Goal: Task Accomplishment & Management: Complete application form

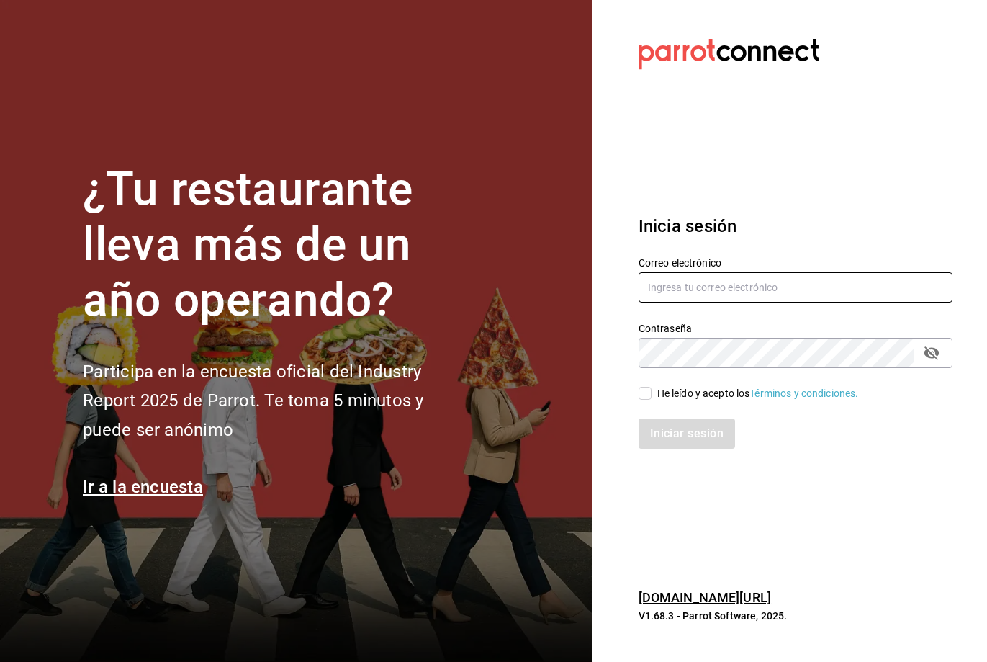
click at [689, 289] on input "text" at bounding box center [796, 287] width 314 height 30
type input "[EMAIL_ADDRESS][DOMAIN_NAME]"
drag, startPoint x: 642, startPoint y: 392, endPoint x: 666, endPoint y: 416, distance: 33.1
click at [642, 393] on input "He leído y acepto los Términos y condiciones." at bounding box center [645, 393] width 13 height 13
checkbox input "true"
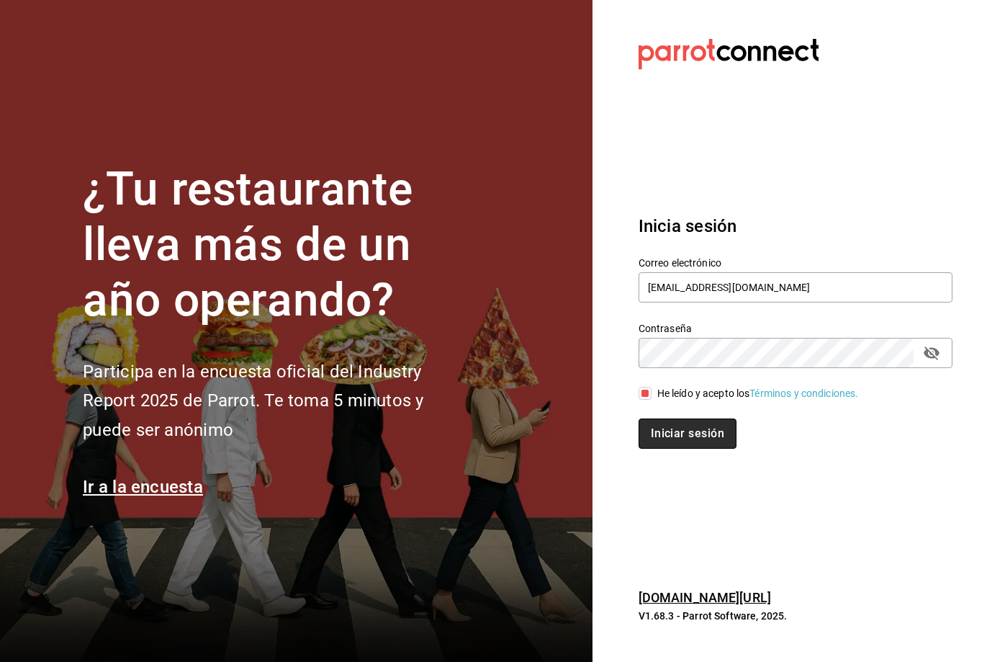
click at [672, 426] on button "Iniciar sesión" at bounding box center [688, 433] width 98 height 30
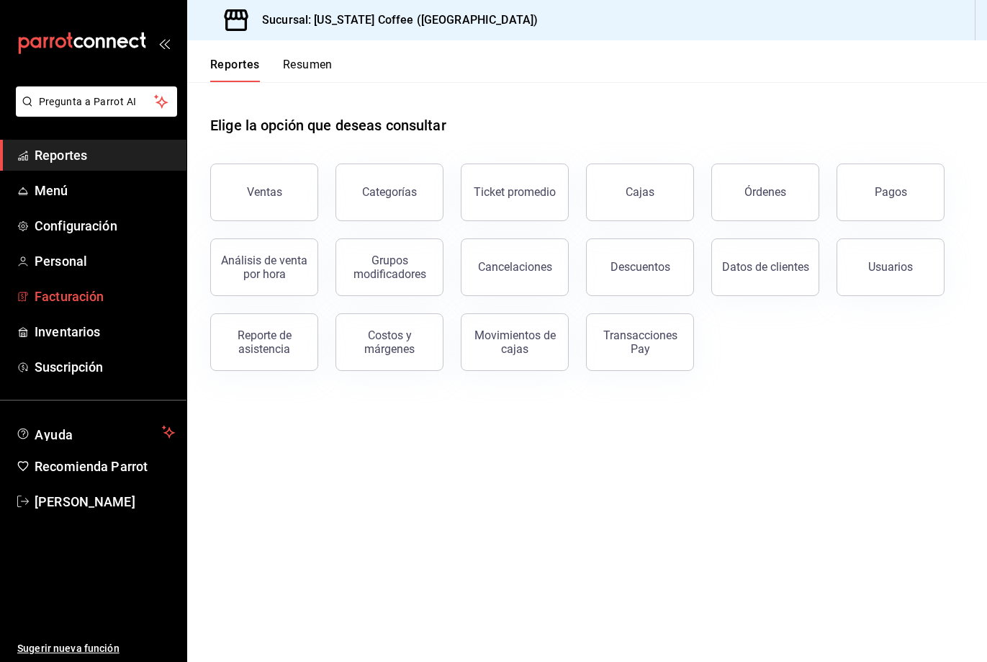
click at [63, 294] on span "Facturación" at bounding box center [105, 296] width 140 height 19
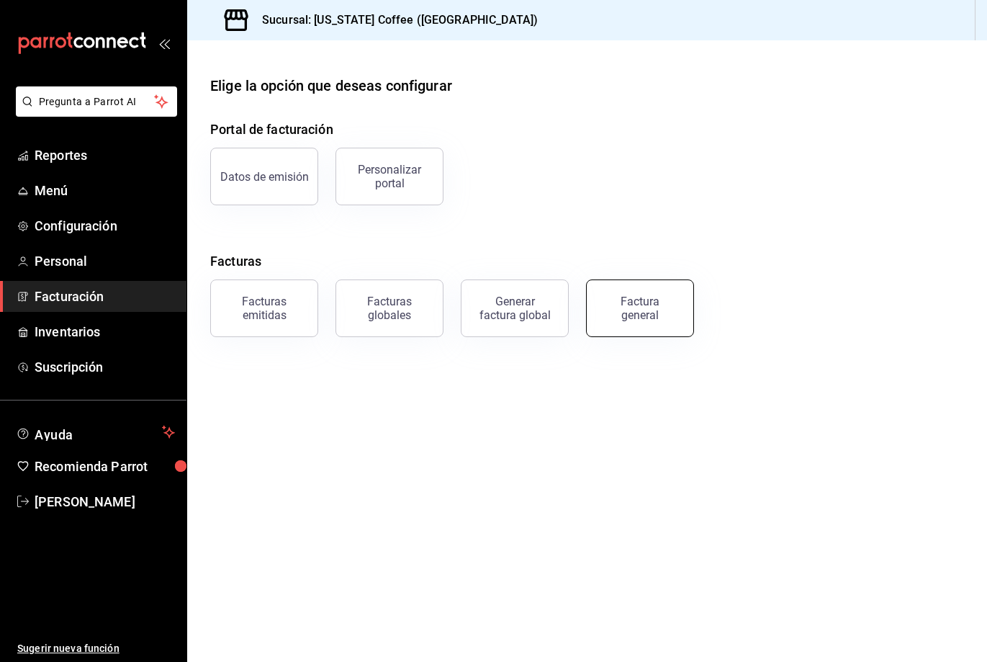
click at [617, 310] on div "Factura general" at bounding box center [640, 308] width 72 height 27
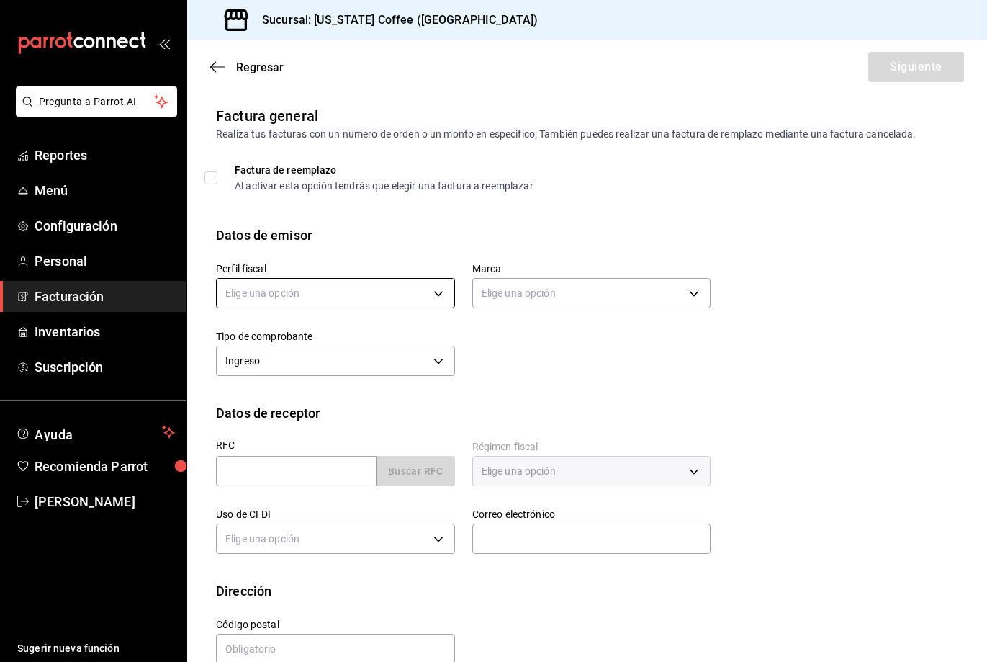
click at [427, 302] on body "Pregunta a Parrot AI Reportes Menú Configuración Personal Facturación Inventari…" at bounding box center [493, 331] width 987 height 662
click at [397, 366] on li "SILVIA ANGELICA RETES ARELLANO" at bounding box center [334, 366] width 234 height 27
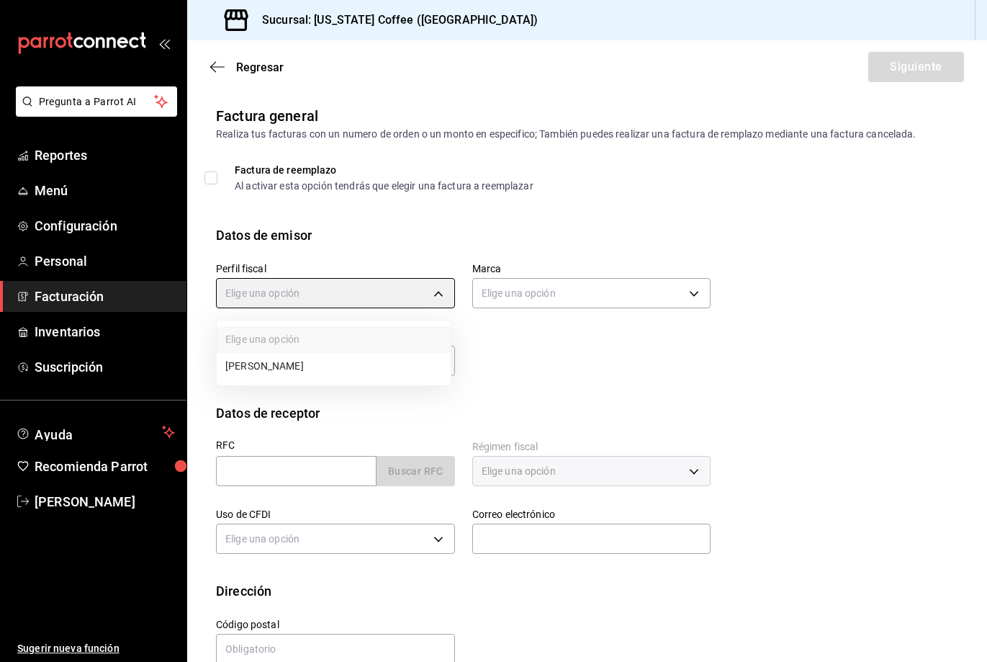
type input "3245942e-e9c5-4861-b6cd-33ac9e6080fd"
type input "bbd28826-b530-4c86-9833-83980abaf131"
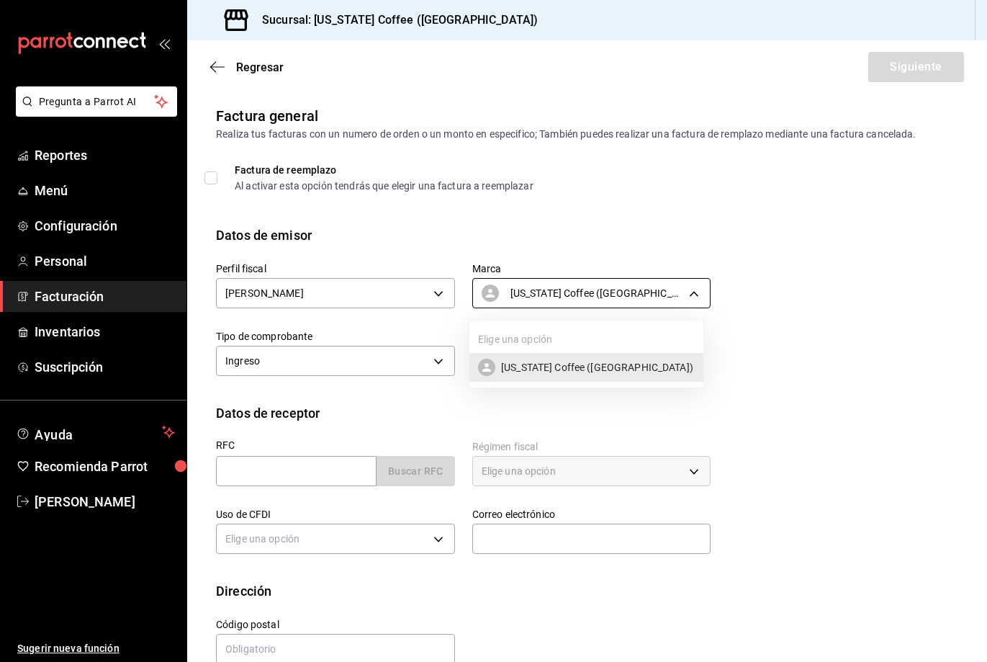
click at [534, 306] on body "Pregunta a Parrot AI Reportes Menú Configuración Personal Facturación Inventari…" at bounding box center [493, 331] width 987 height 662
click at [297, 364] on div at bounding box center [493, 331] width 987 height 662
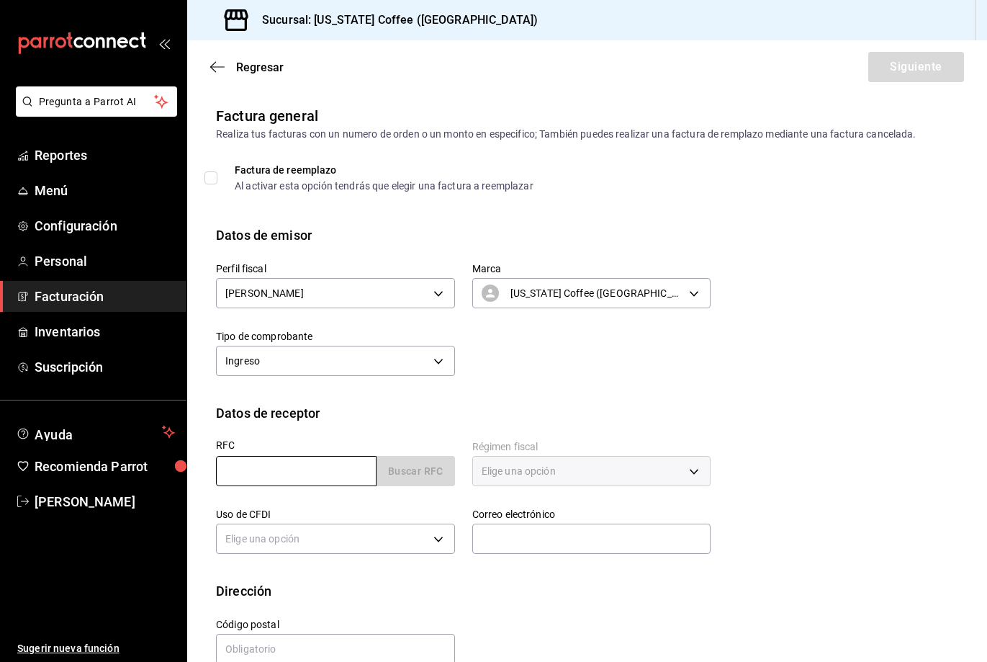
click at [307, 475] on input "text" at bounding box center [296, 471] width 161 height 30
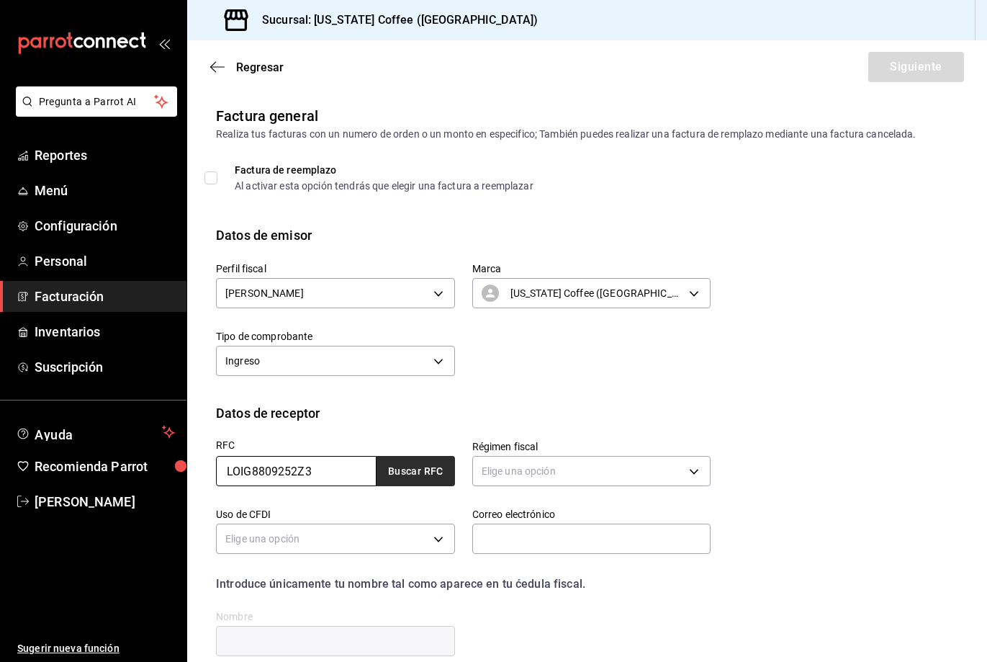
type input "LOIG8809252Z3"
click at [396, 475] on button "Buscar RFC" at bounding box center [416, 471] width 78 height 30
click at [399, 479] on button "Buscar RFC" at bounding box center [416, 471] width 78 height 30
click at [555, 475] on body "Pregunta a Parrot AI Reportes Menú Configuración Personal Facturación Inventari…" at bounding box center [493, 331] width 987 height 662
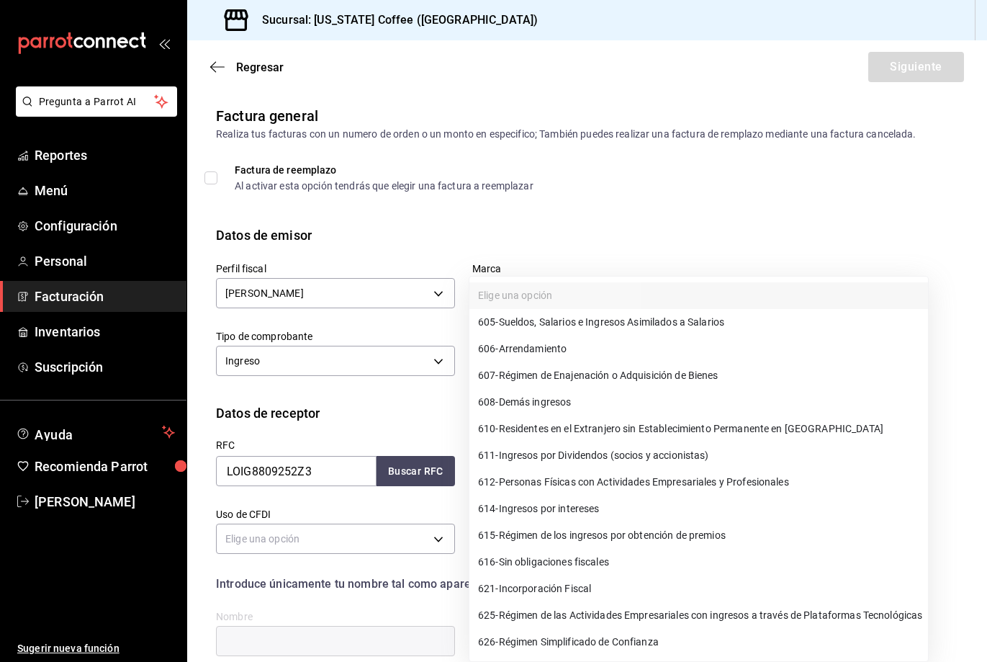
click at [586, 481] on span "612 - Personas Físicas con Actividades Empresariales y Profesionales" at bounding box center [633, 482] width 311 height 15
type input "612"
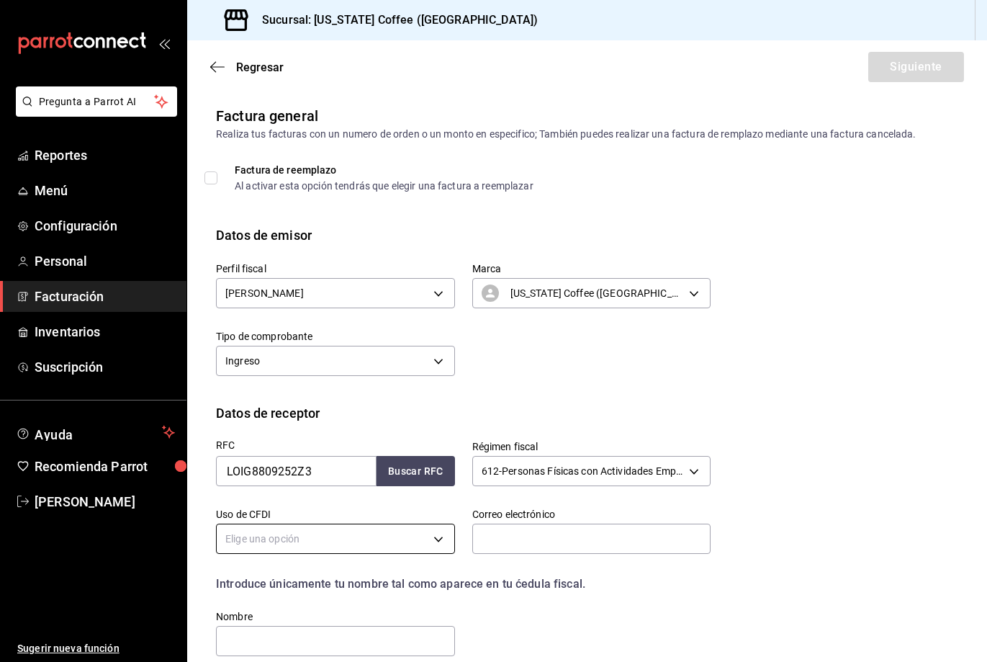
click at [422, 544] on body "Pregunta a Parrot AI Reportes Menú Configuración Personal Facturación Inventari…" at bounding box center [493, 331] width 987 height 662
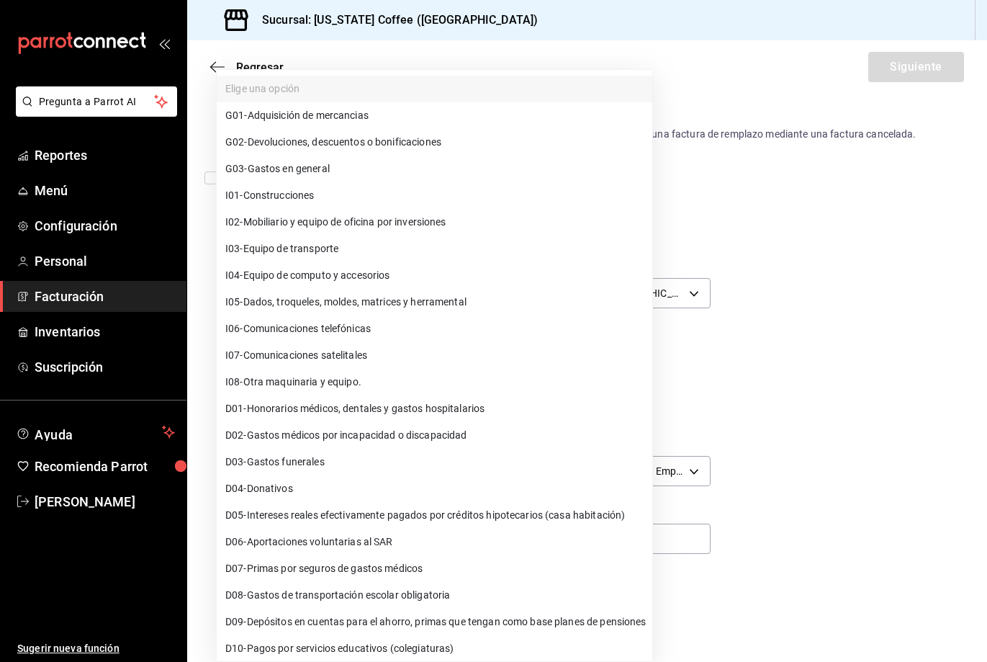
click at [421, 163] on li "G03 - Gastos en general" at bounding box center [435, 169] width 436 height 27
type input "G03"
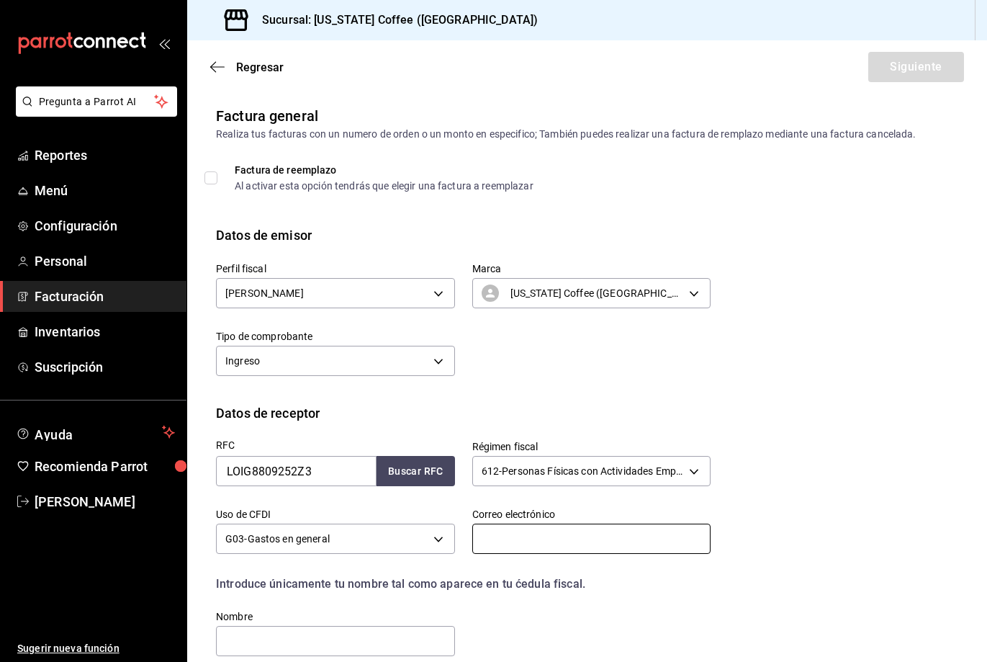
click at [527, 539] on input "text" at bounding box center [591, 539] width 239 height 30
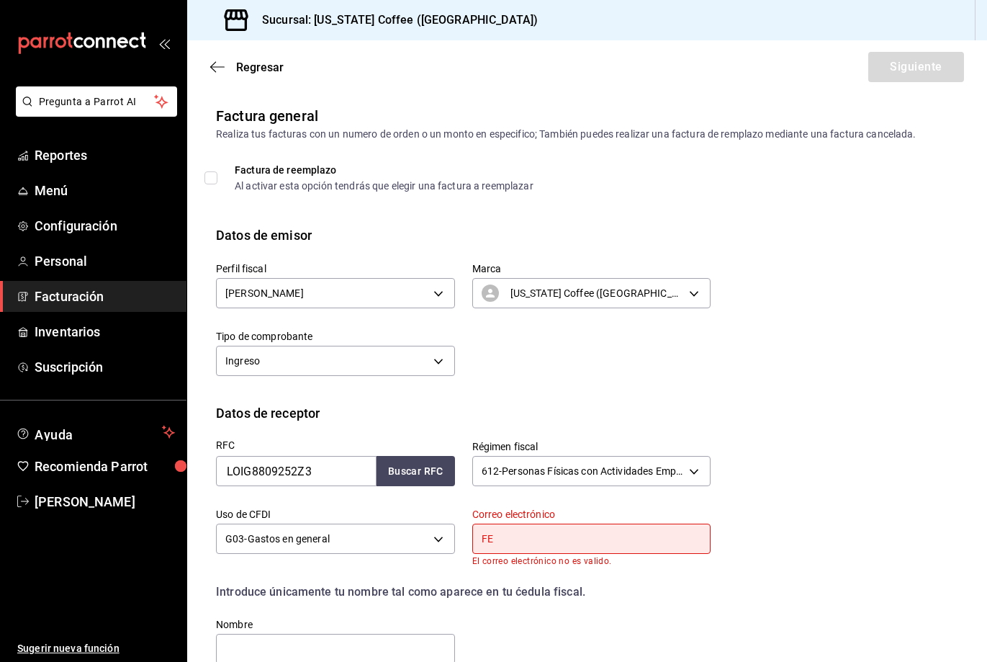
type input "F"
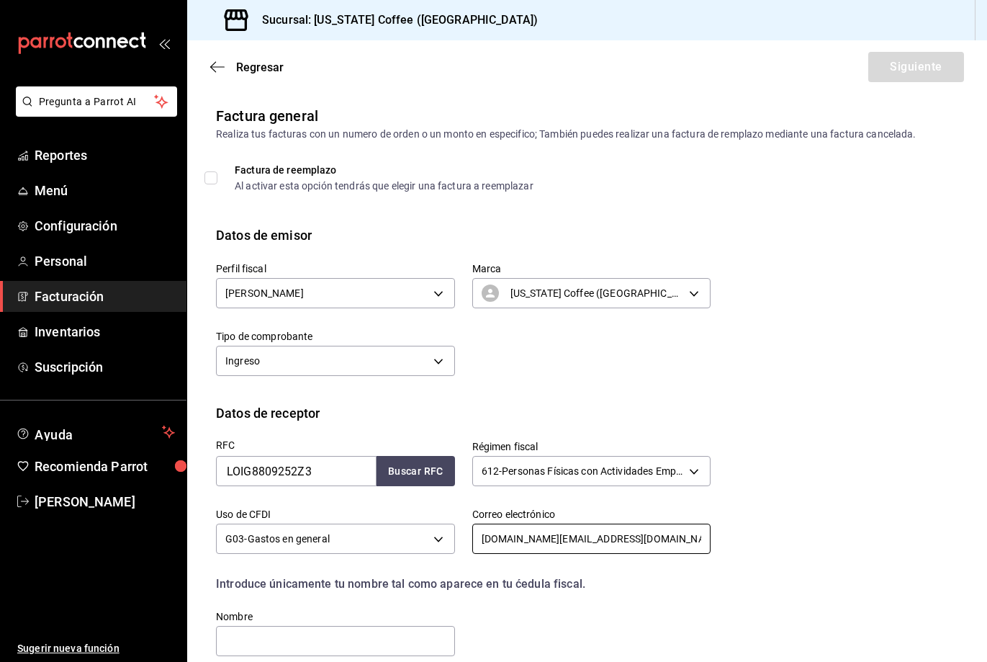
scroll to position [127, 0]
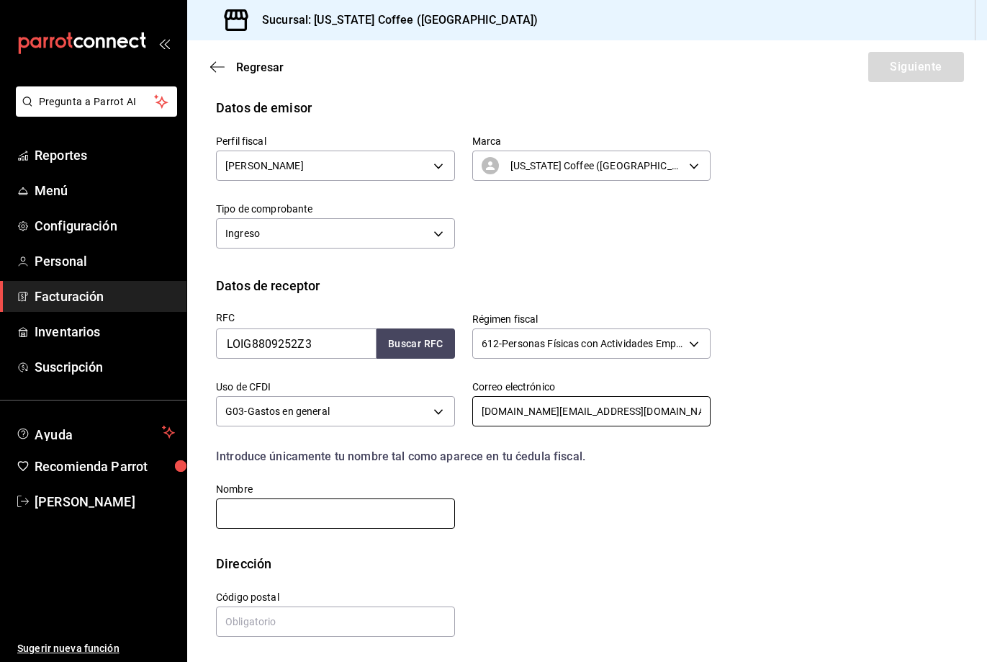
type input "febreronueve.mx@gmail.com"
click at [377, 525] on input "text" at bounding box center [335, 513] width 239 height 30
type input "F"
click at [344, 513] on input "FEBRERO NUEVE" at bounding box center [335, 513] width 239 height 30
click at [348, 525] on input "FEBRERO 9" at bounding box center [335, 513] width 239 height 30
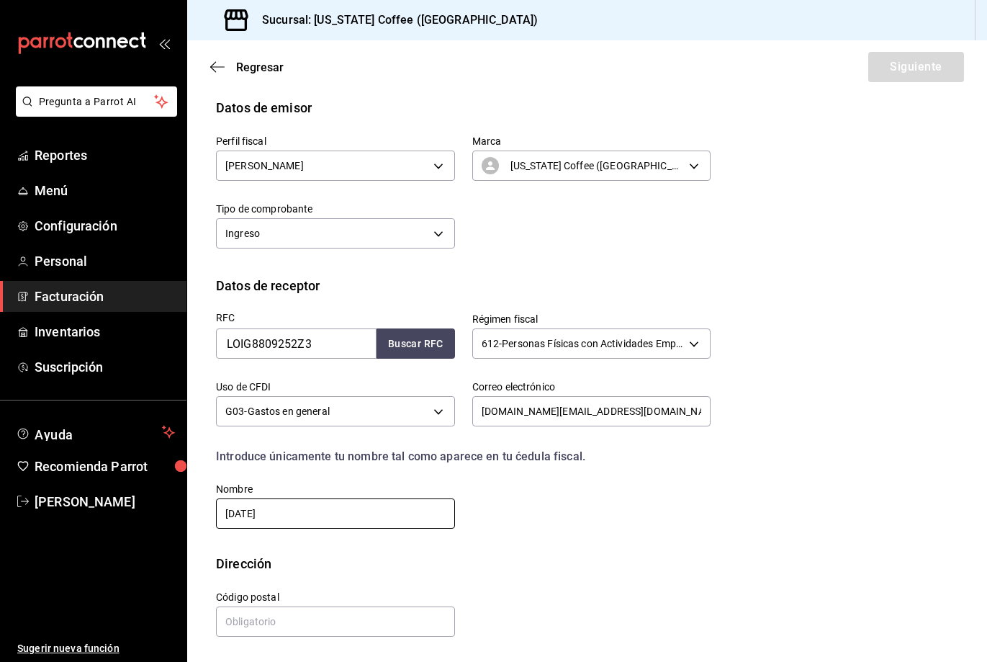
type input "FEBRERO 9"
click at [539, 252] on div "Perfil fiscal SILVIA ANGELICA RETES ARELLANO 3245942e-e9c5-4861-b6cd-33ac9e6080…" at bounding box center [455, 184] width 512 height 135
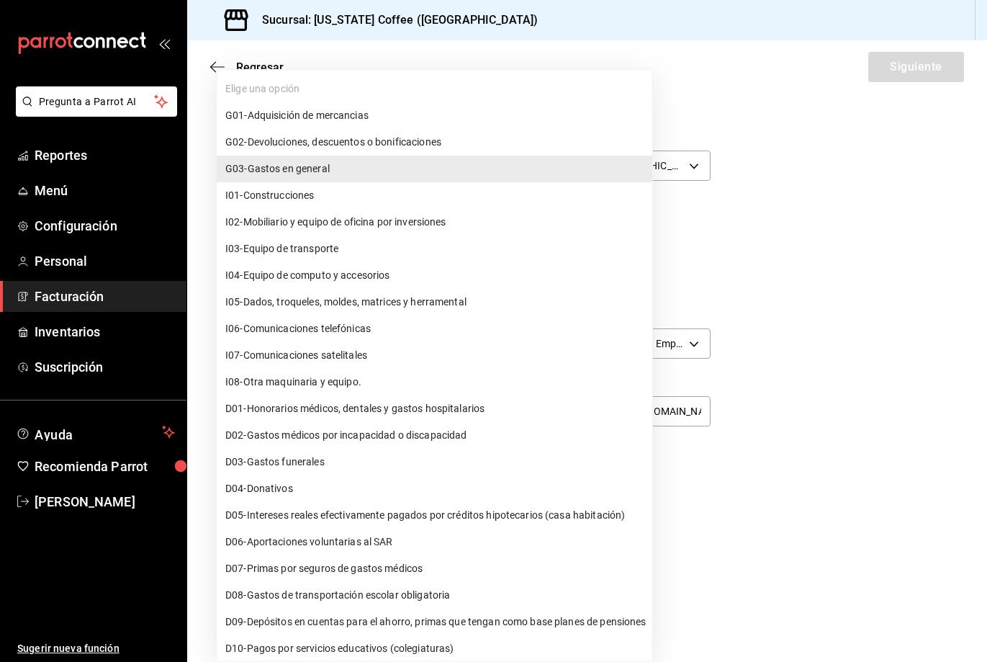
click at [338, 411] on body "Pregunta a Parrot AI Reportes Menú Configuración Personal Facturación Inventari…" at bounding box center [493, 331] width 987 height 662
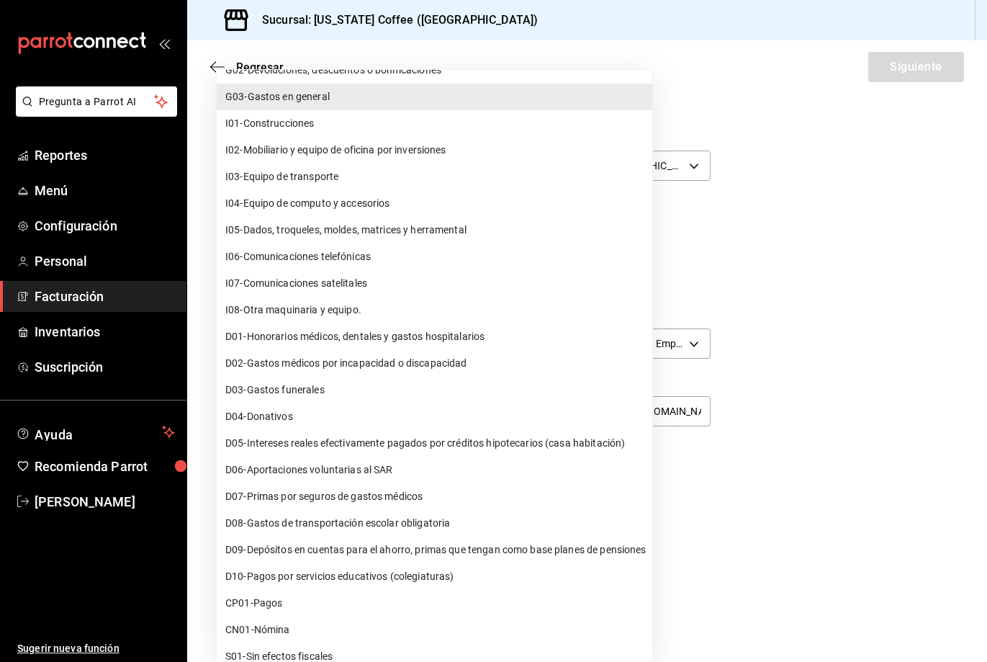
scroll to position [86, 0]
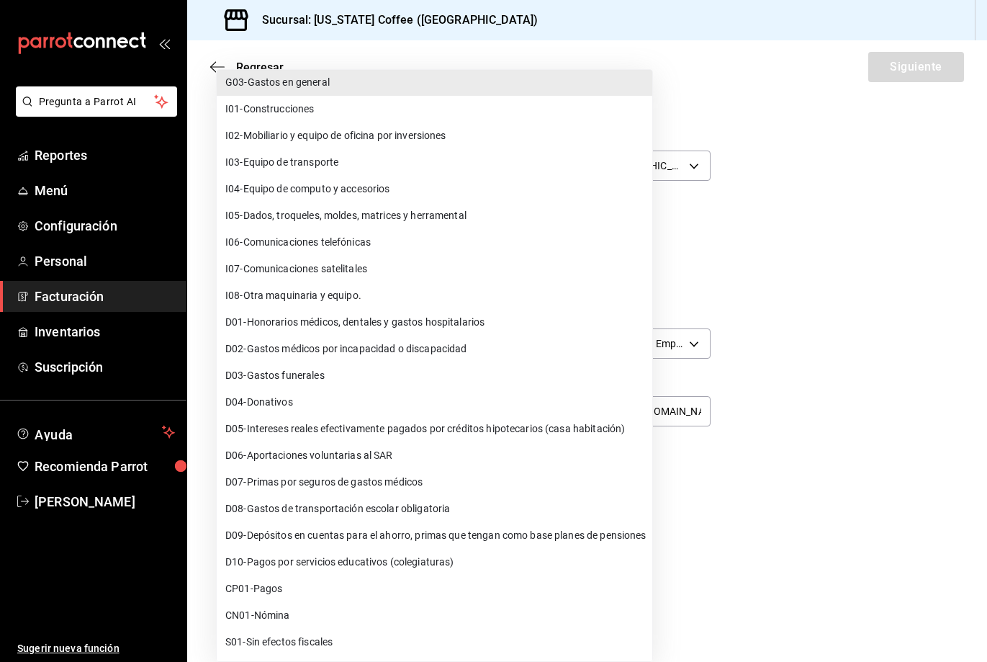
click at [805, 270] on div at bounding box center [493, 331] width 987 height 662
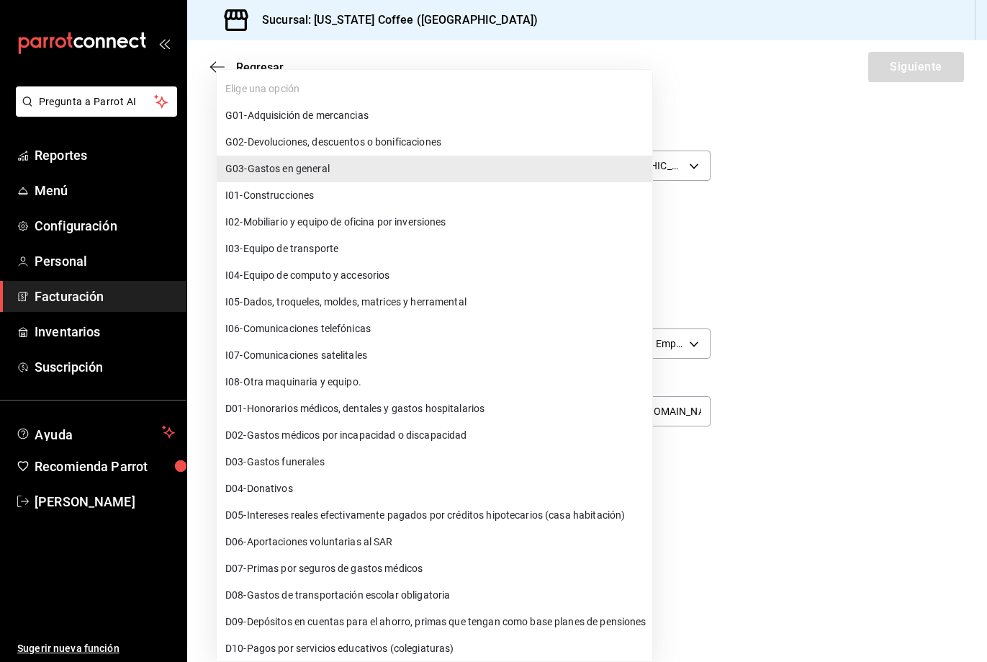
click at [386, 401] on body "Pregunta a Parrot AI Reportes Menú Configuración Personal Facturación Inventari…" at bounding box center [493, 331] width 987 height 662
click at [816, 374] on div at bounding box center [493, 331] width 987 height 662
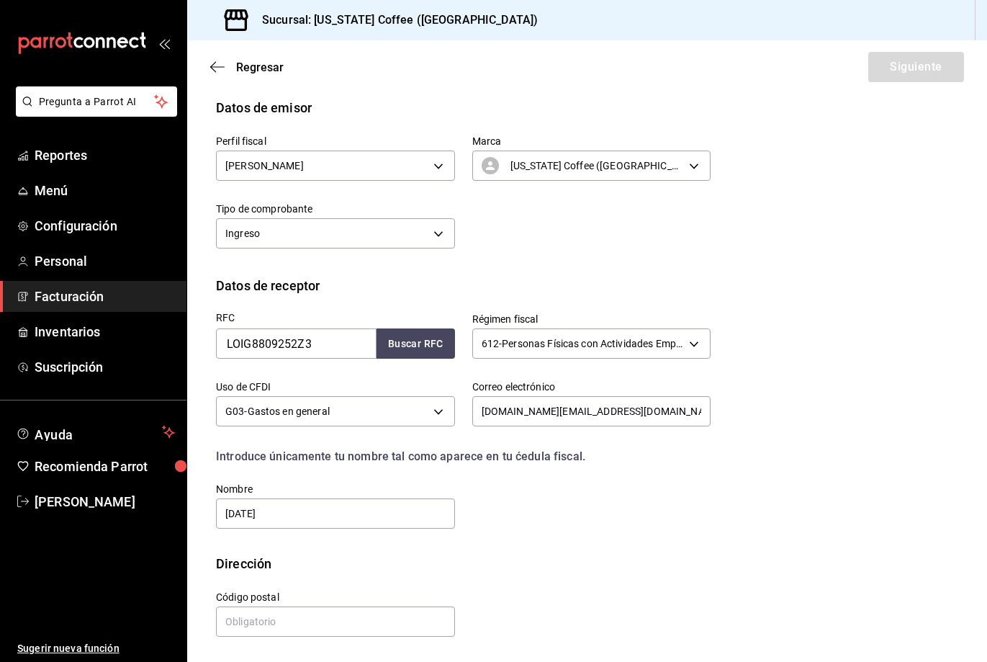
click at [686, 340] on body "Pregunta a Parrot AI Reportes Menú Configuración Personal Facturación Inventari…" at bounding box center [493, 331] width 987 height 662
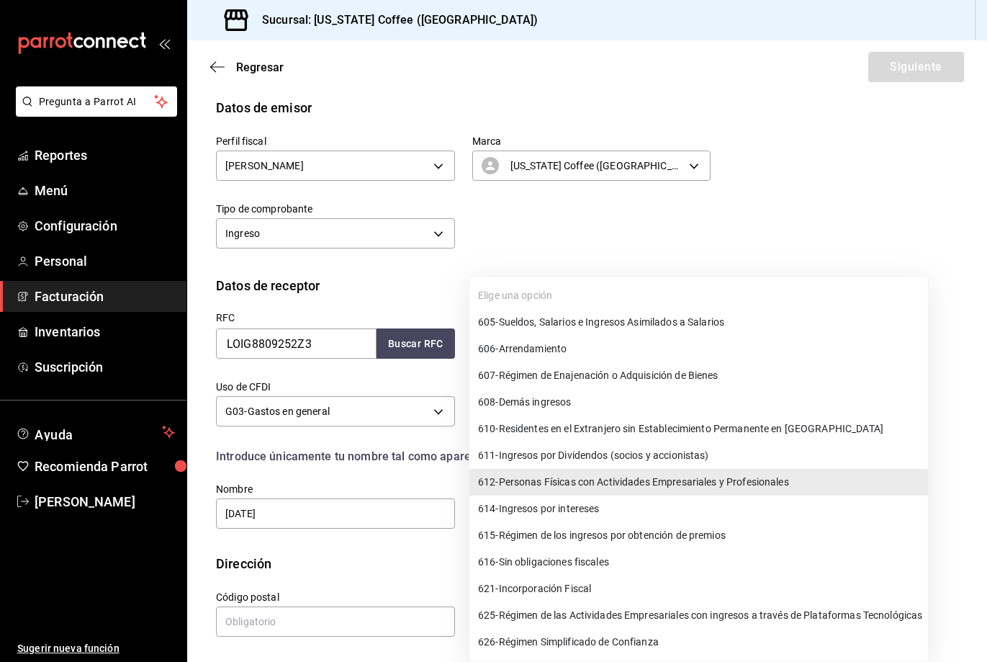
click at [609, 642] on span "626 - Régimen Simplificado de Confianza" at bounding box center [568, 641] width 181 height 15
type input "626"
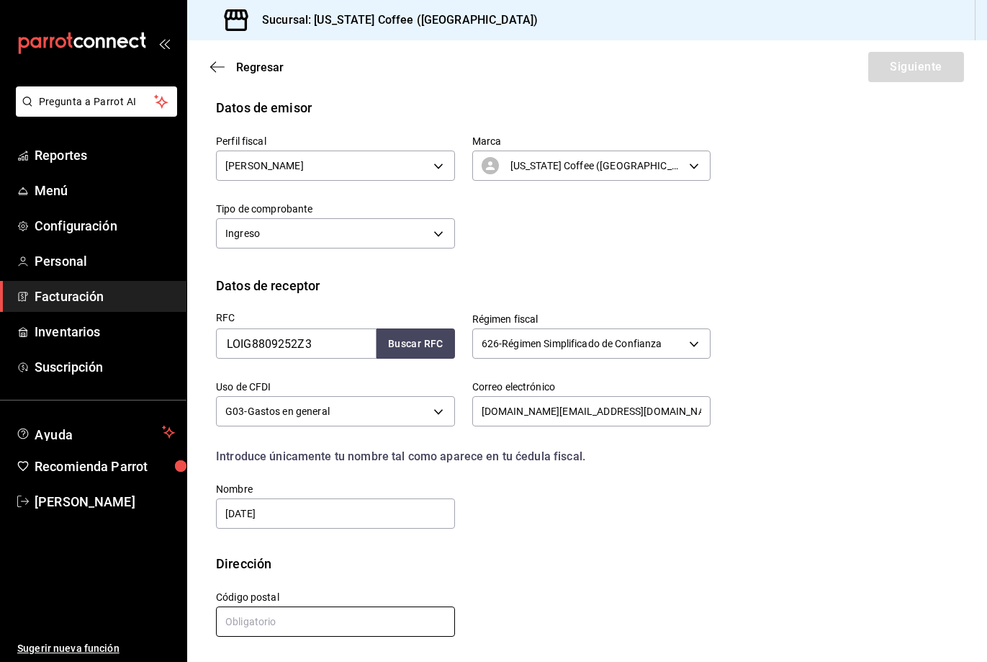
click at [359, 635] on input "text" at bounding box center [335, 621] width 239 height 30
click at [364, 627] on input "text" at bounding box center [335, 621] width 239 height 30
type input "80000"
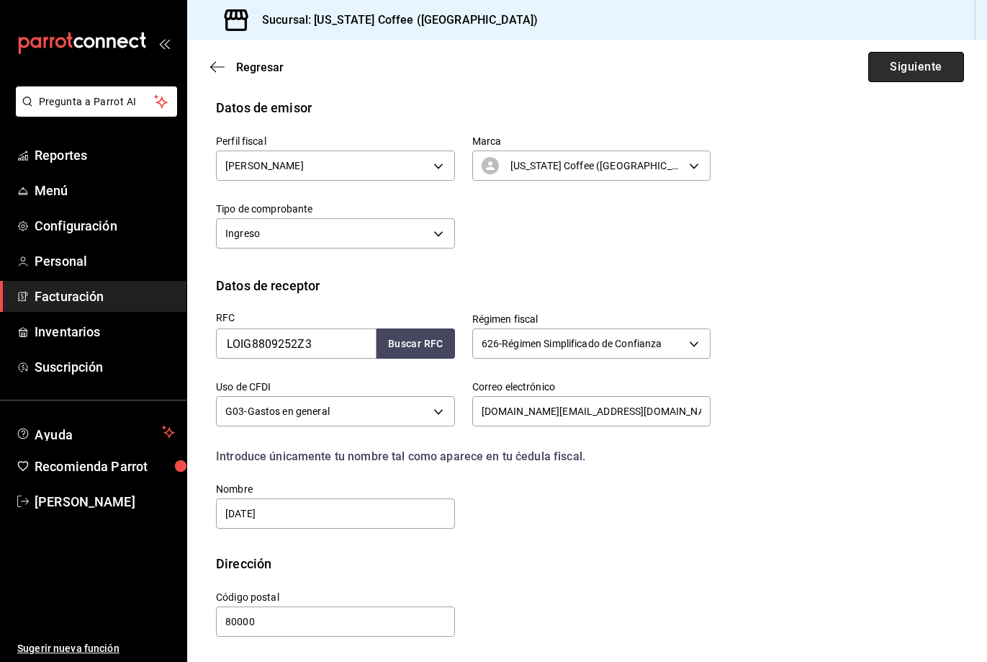
click at [897, 71] on button "Siguiente" at bounding box center [917, 67] width 96 height 30
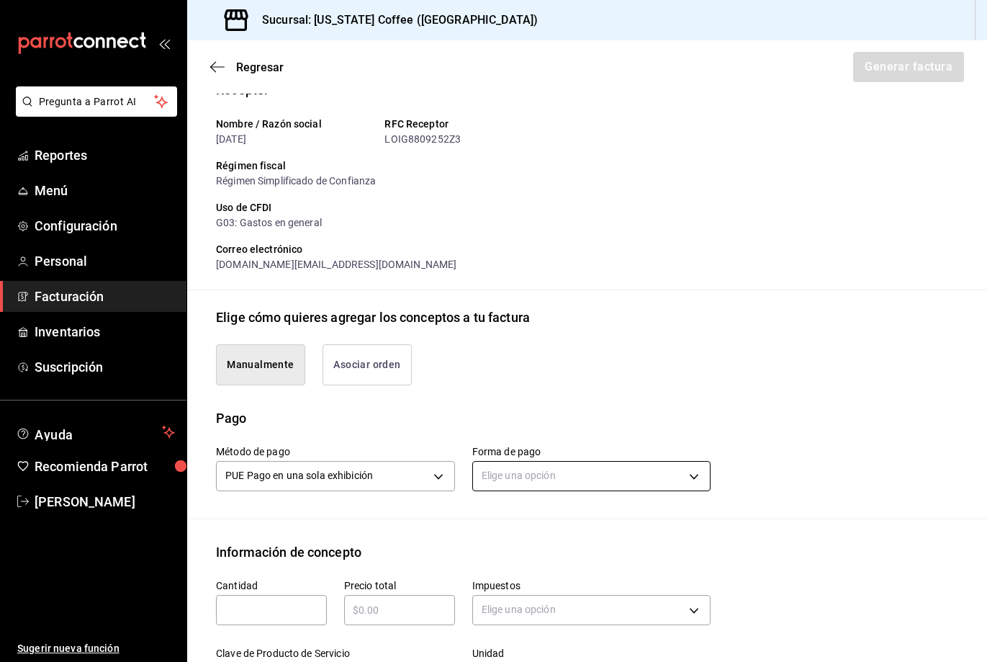
click at [574, 492] on body "Pregunta a Parrot AI Reportes Menú Configuración Personal Facturación Inventari…" at bounding box center [493, 331] width 987 height 662
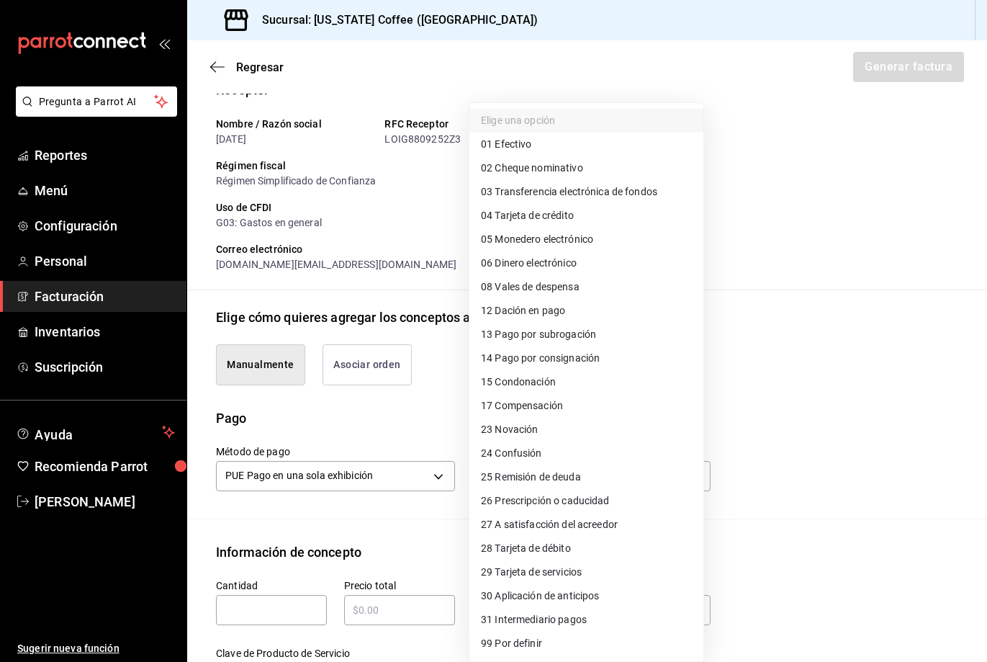
click at [387, 377] on div at bounding box center [493, 331] width 987 height 662
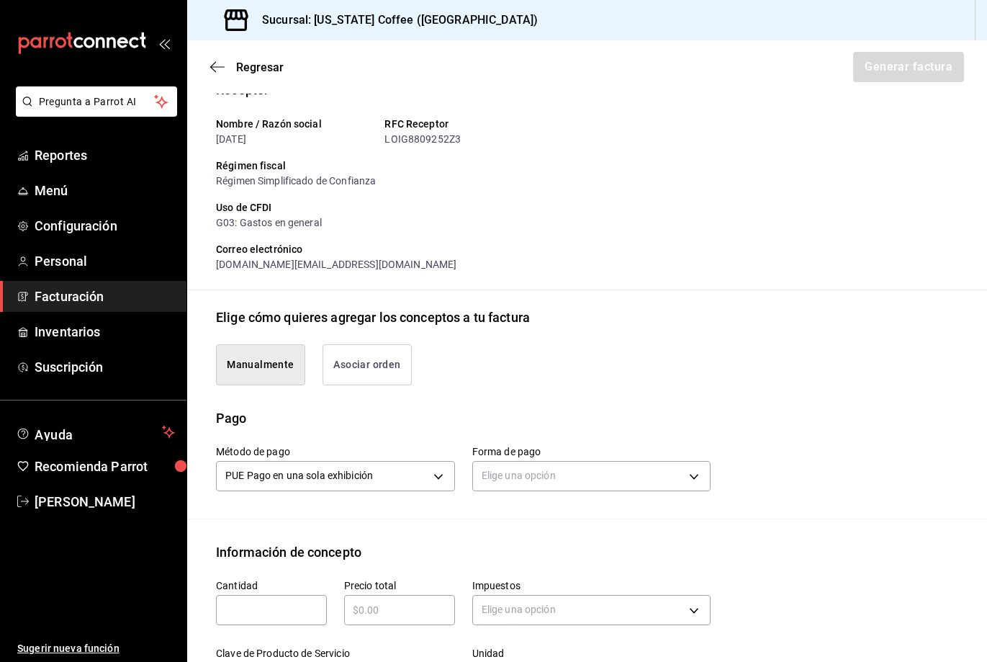
click at [387, 379] on button "Asociar orden" at bounding box center [367, 364] width 89 height 41
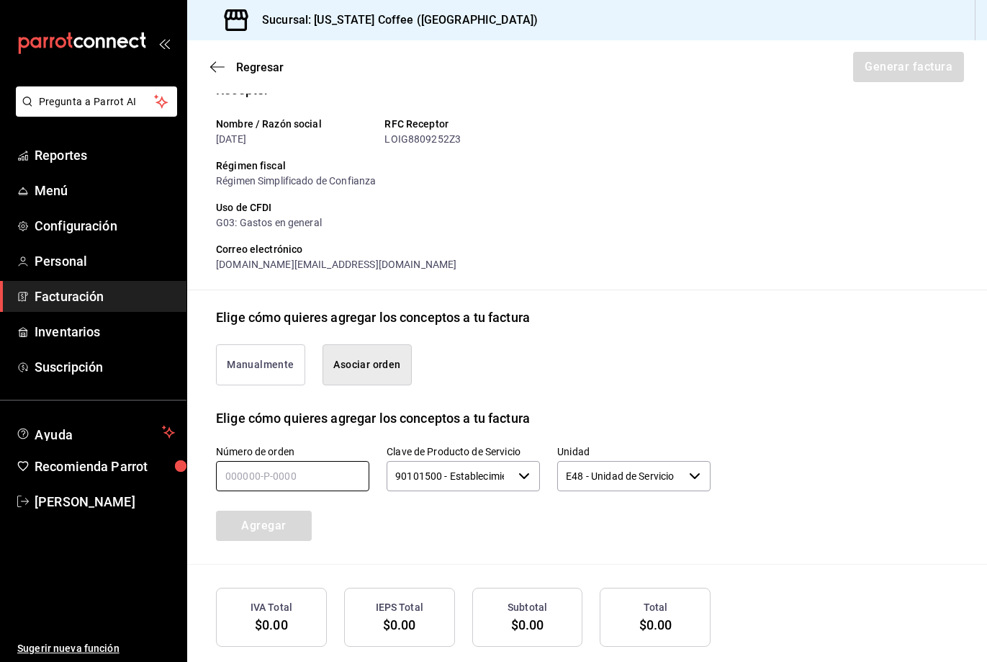
click at [333, 490] on input "text" at bounding box center [292, 476] width 153 height 30
type input "060825-p-0018"
click at [246, 541] on button "Agregar" at bounding box center [264, 526] width 96 height 30
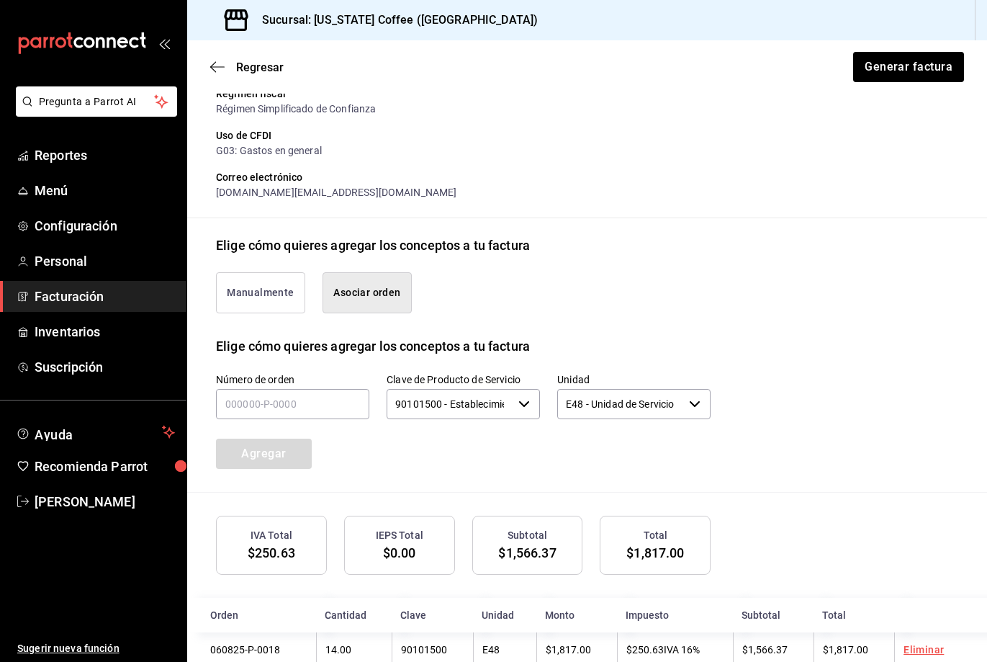
scroll to position [249, 0]
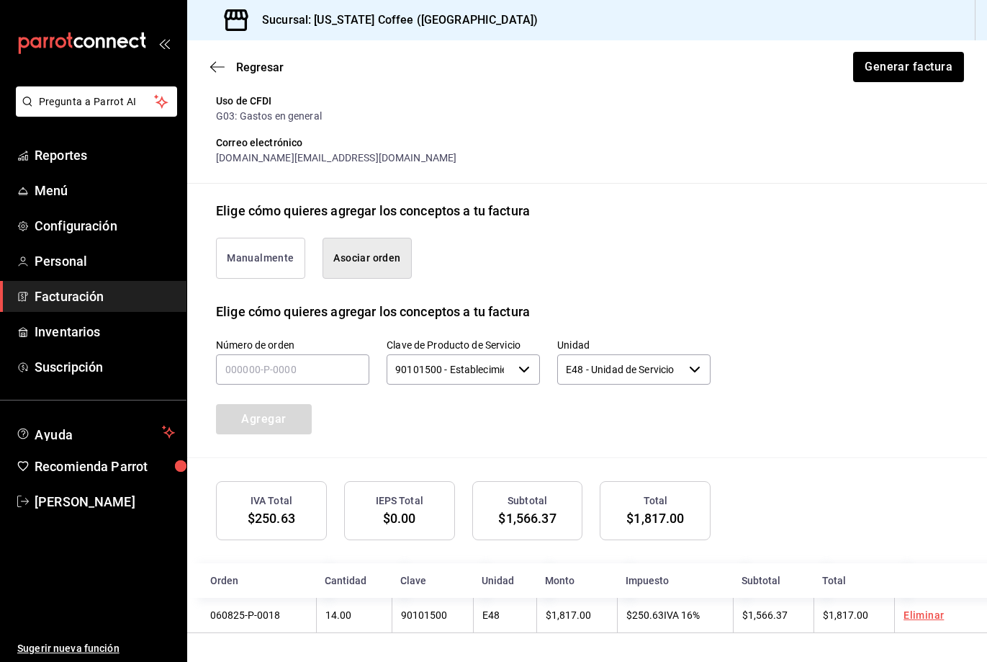
click at [800, 457] on div "Número de orden Clave de Producto de Servicio 90101500 - Establecimientos para …" at bounding box center [587, 389] width 742 height 136
click at [928, 58] on button "Generar factura" at bounding box center [908, 67] width 112 height 30
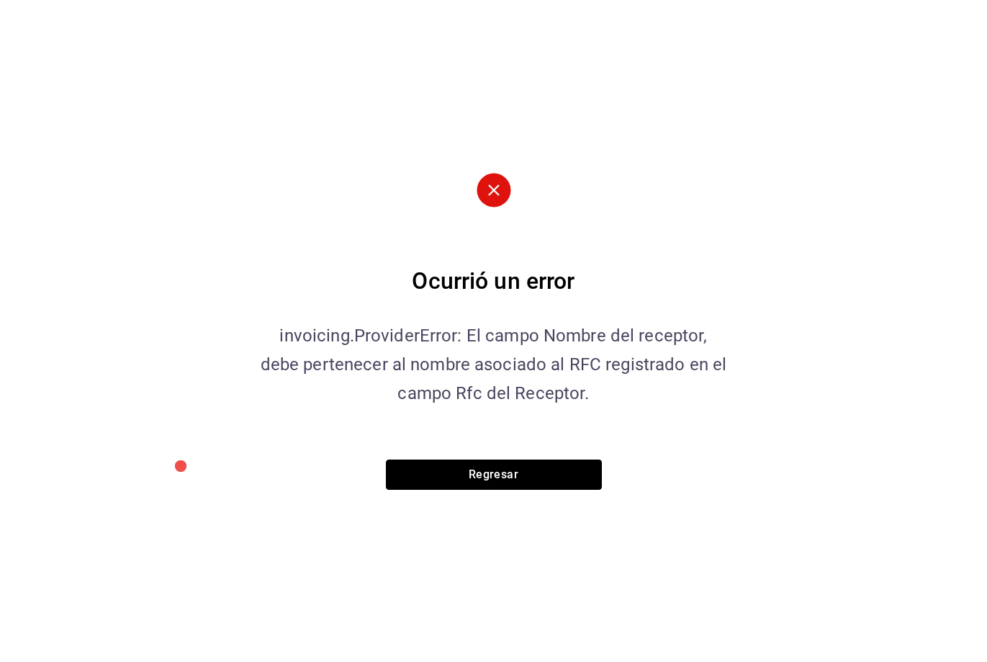
click at [554, 482] on button "Regresar" at bounding box center [494, 474] width 216 height 30
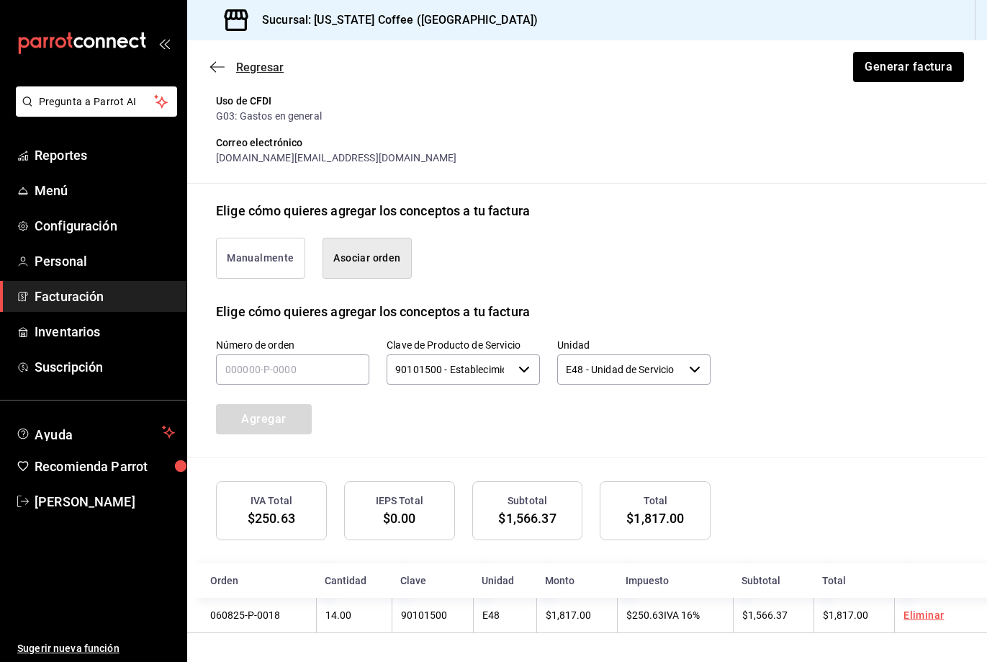
click at [220, 66] on icon "button" at bounding box center [217, 66] width 14 height 13
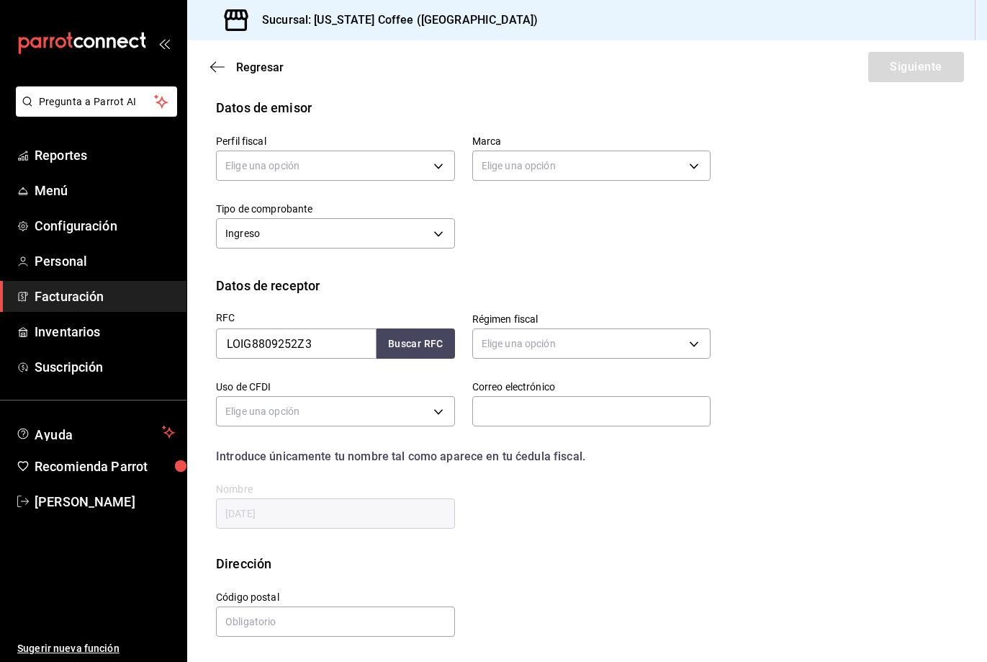
scroll to position [27, 0]
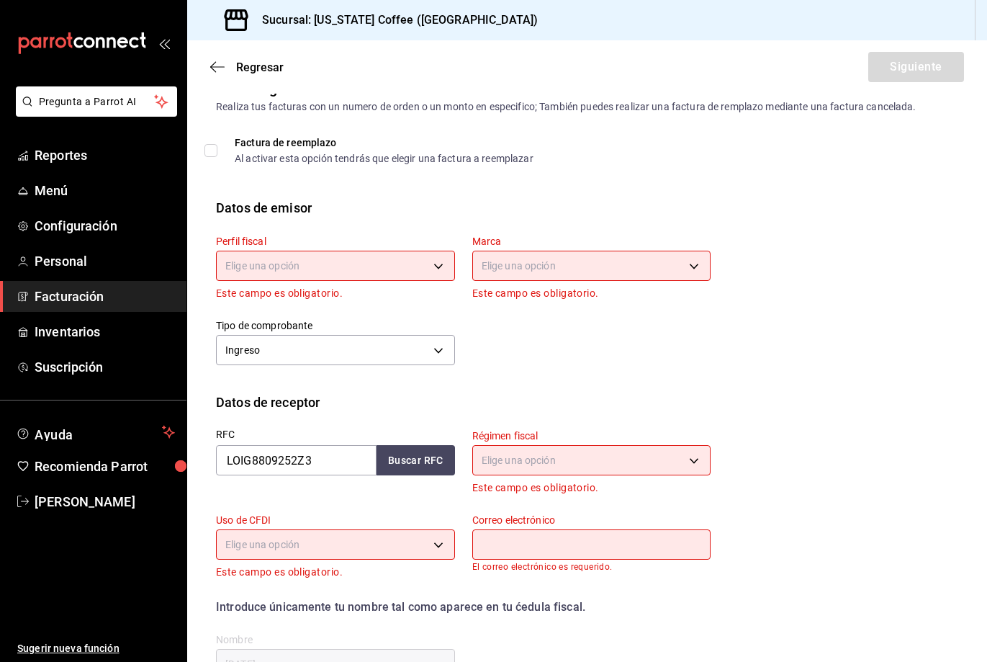
click at [585, 470] on body "Pregunta a Parrot AI Reportes Menú Configuración Personal Facturación Inventari…" at bounding box center [493, 331] width 987 height 662
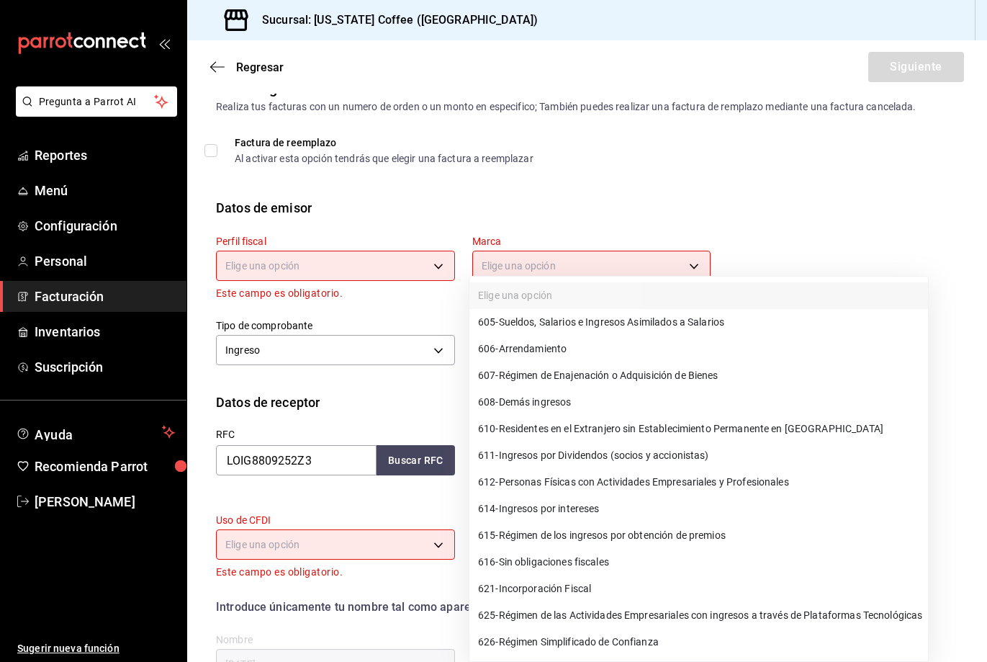
click at [577, 632] on li "626 - Régimen Simplificado de Confianza" at bounding box center [699, 642] width 459 height 27
type input "626"
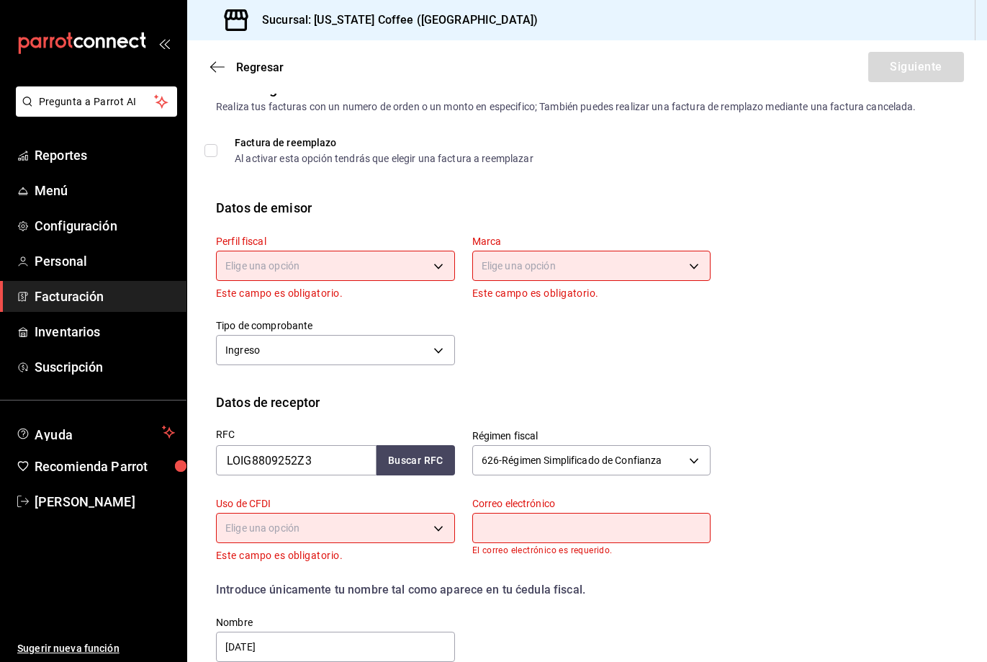
click at [341, 530] on body "Pregunta a Parrot AI Reportes Menú Configuración Personal Facturación Inventari…" at bounding box center [493, 331] width 987 height 662
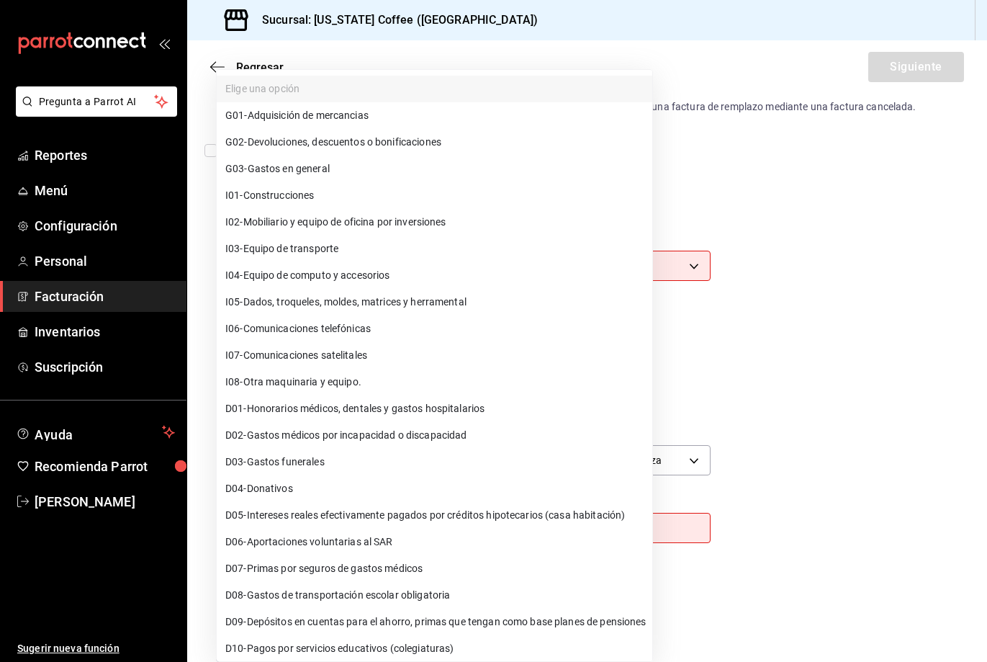
click at [328, 163] on span "G03 - Gastos en general" at bounding box center [277, 168] width 104 height 15
type input "G03"
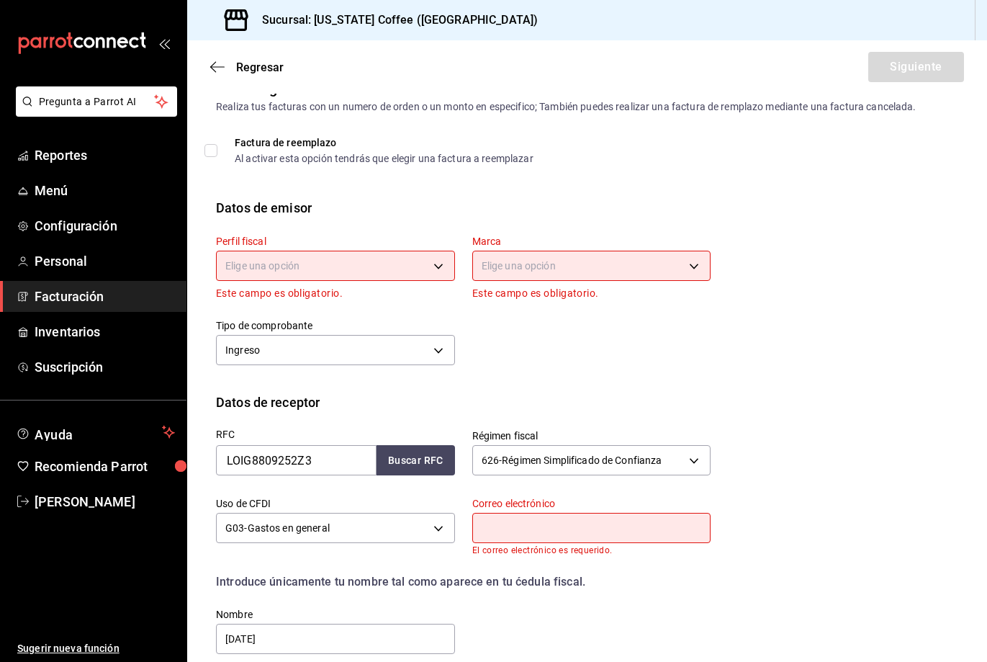
click at [660, 527] on input "text" at bounding box center [591, 528] width 239 height 30
type input "febreronueve.mx@gmail.com"
type input "80000"
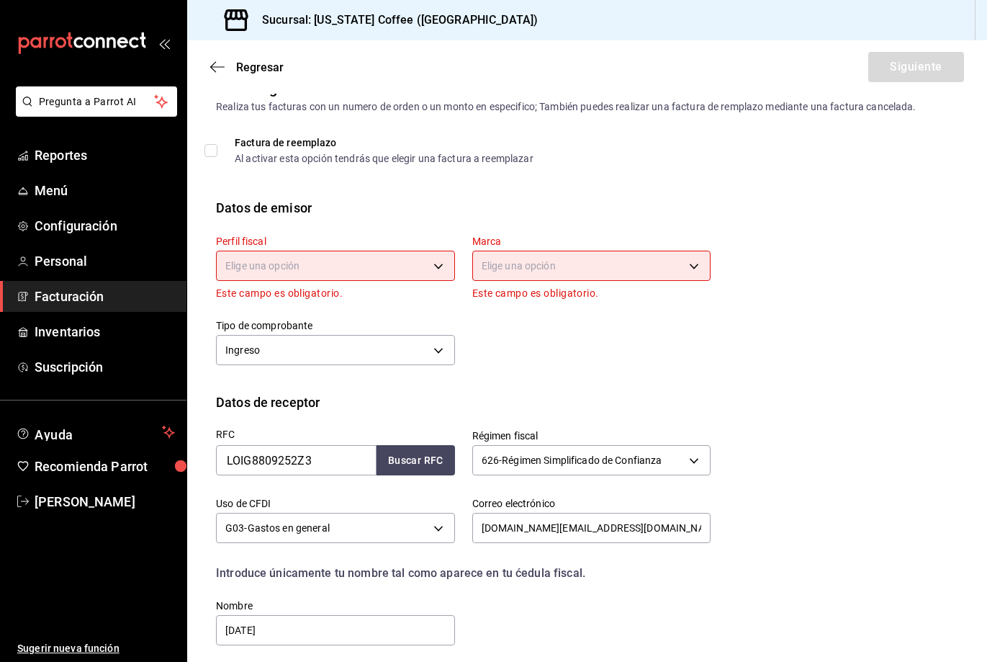
click at [784, 591] on div "RFC LOIG8809252Z3 Buscar RFC Régimen fiscal 626 - Régimen Simplificado de Confi…" at bounding box center [587, 541] width 742 height 259
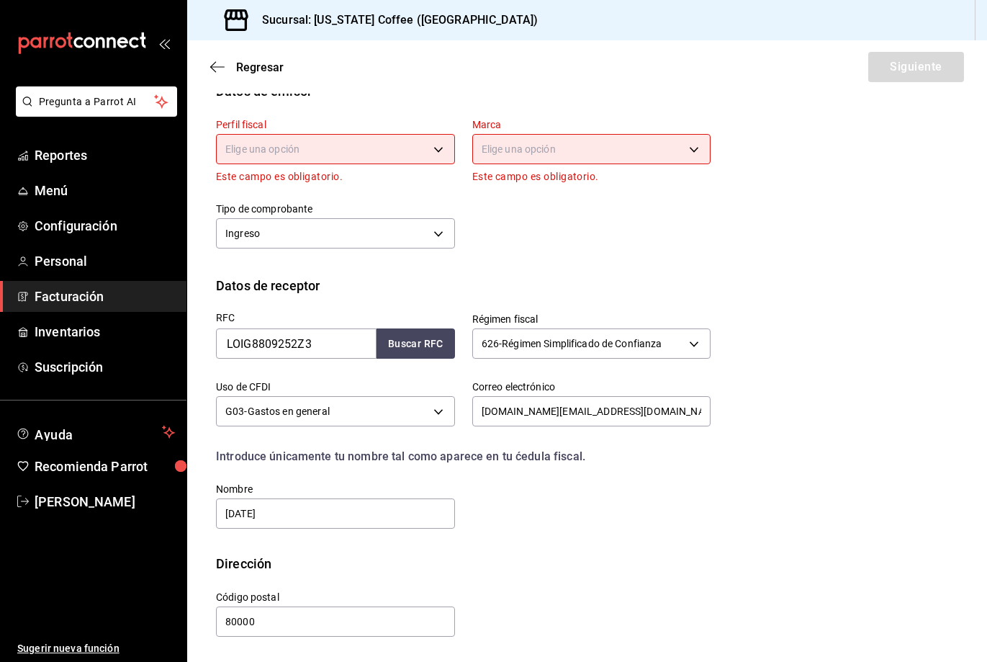
click at [294, 145] on body "Pregunta a Parrot AI Reportes Menú Configuración Personal Facturación Inventari…" at bounding box center [493, 331] width 987 height 662
click at [290, 226] on li "SILVIA ANGELICA RETES ARELLANO" at bounding box center [334, 222] width 234 height 27
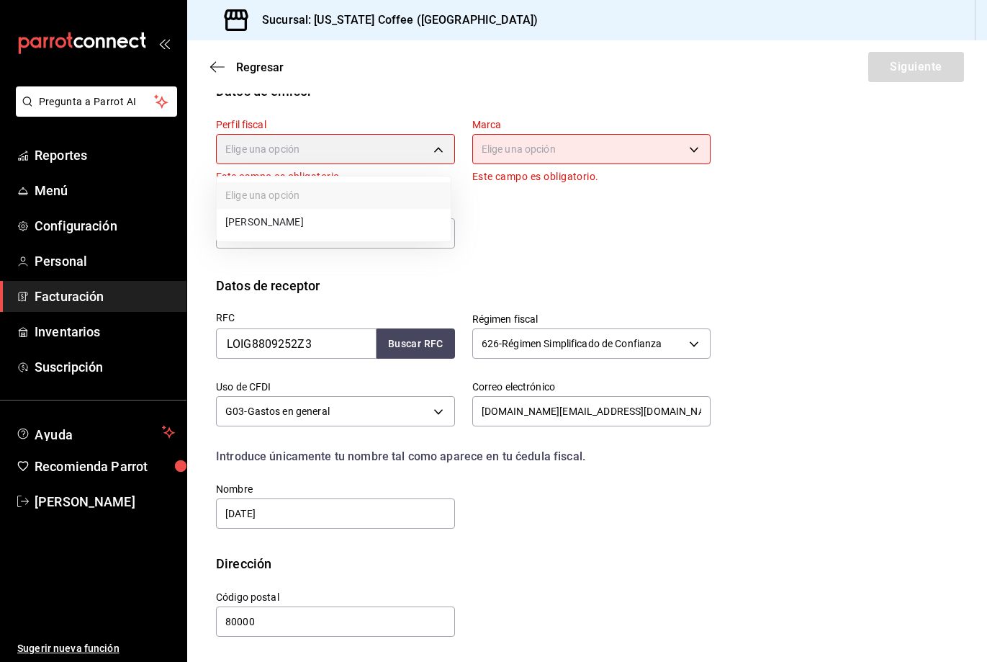
type input "3245942e-e9c5-4861-b6cd-33ac9e6080fd"
type input "bbd28826-b530-4c86-9833-83980abaf131"
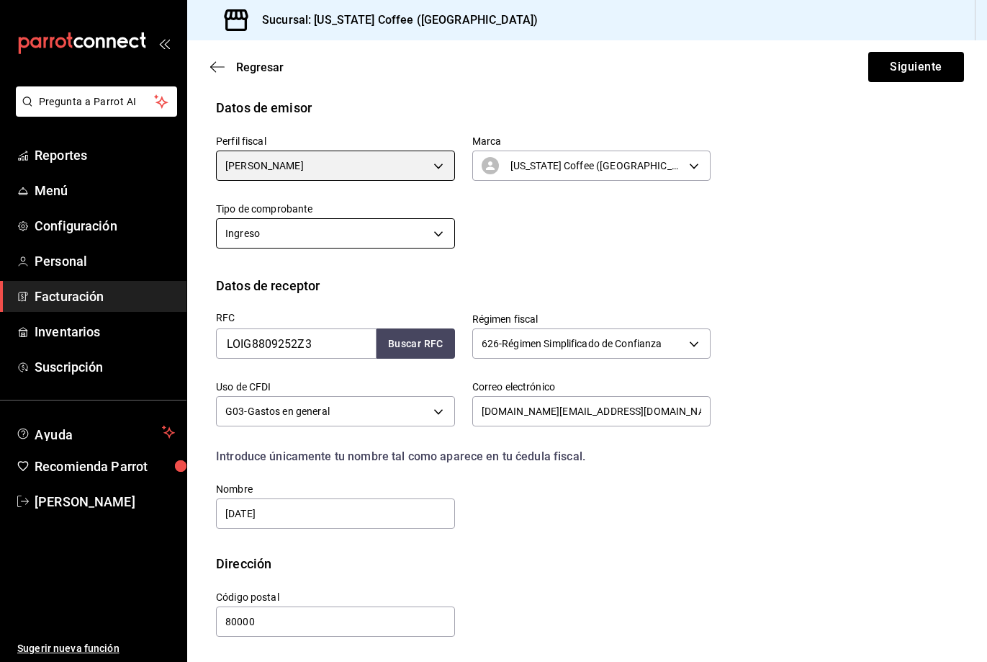
scroll to position [127, 0]
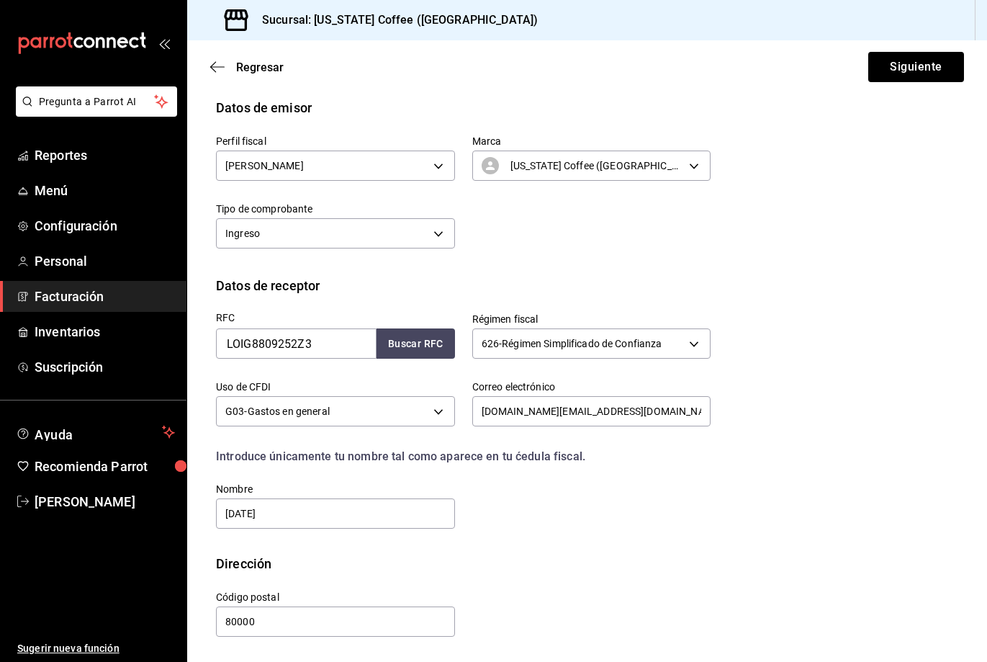
click at [712, 233] on div "Perfil fiscal SILVIA ANGELICA RETES ARELLANO 3245942e-e9c5-4861-b6cd-33ac9e6080…" at bounding box center [587, 196] width 742 height 158
click at [740, 253] on div "Perfil fiscal SILVIA ANGELICA RETES ARELLANO 3245942e-e9c5-4861-b6cd-33ac9e6080…" at bounding box center [587, 196] width 742 height 158
